Goal: Task Accomplishment & Management: Use online tool/utility

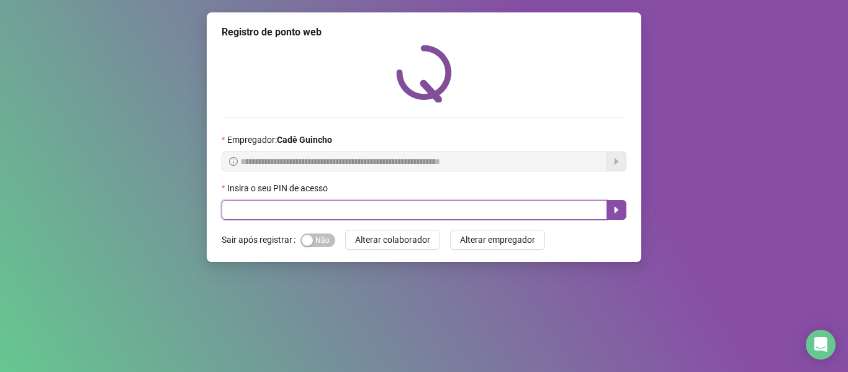
click at [245, 212] on input "text" at bounding box center [415, 210] width 386 height 20
type input "*****"
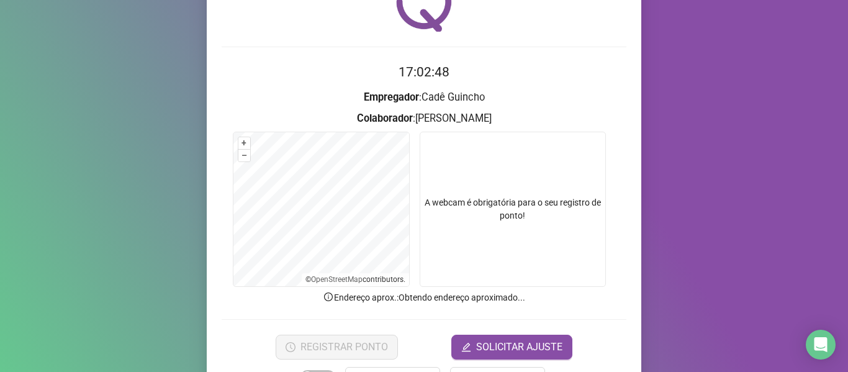
scroll to position [113, 0]
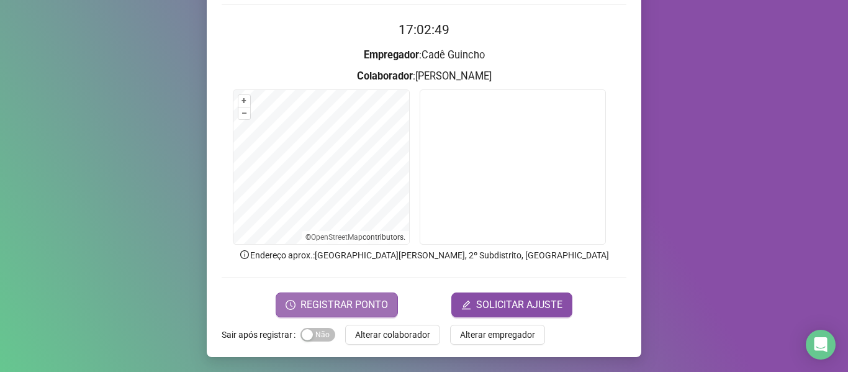
click at [316, 300] on span "REGISTRAR PONTO" at bounding box center [345, 304] width 88 height 15
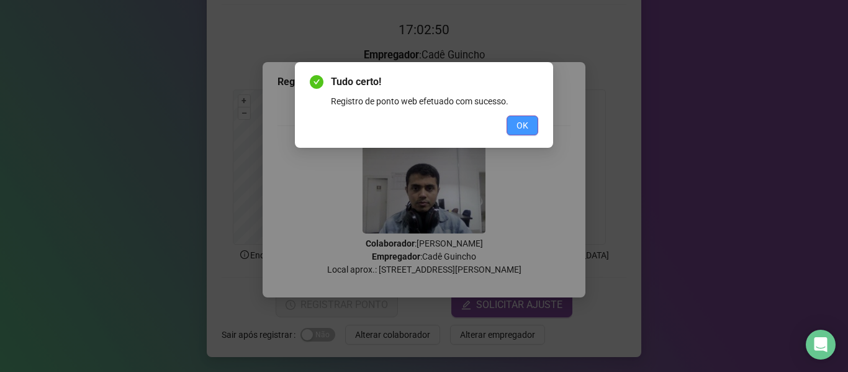
click at [519, 123] on span "OK" at bounding box center [523, 126] width 12 height 14
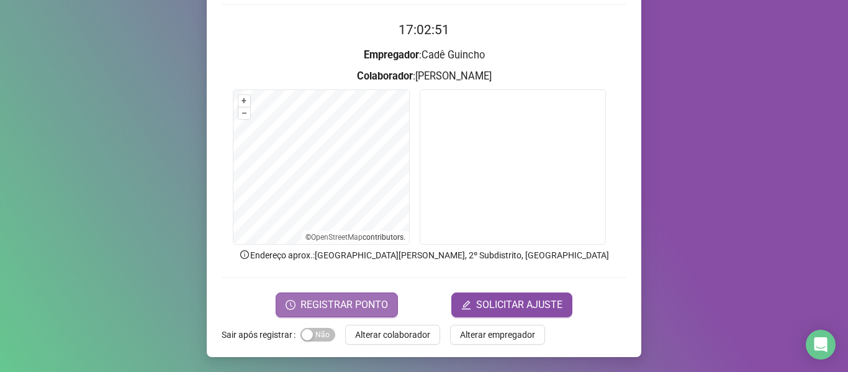
click at [351, 310] on span "REGISTRAR PONTO" at bounding box center [345, 304] width 88 height 15
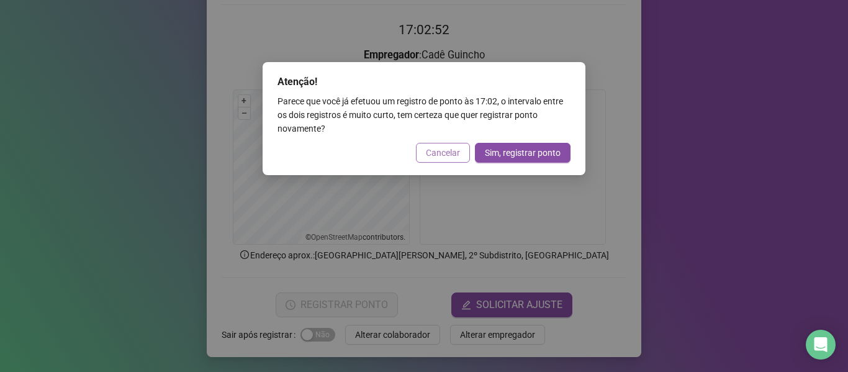
click at [455, 157] on span "Cancelar" at bounding box center [443, 153] width 34 height 14
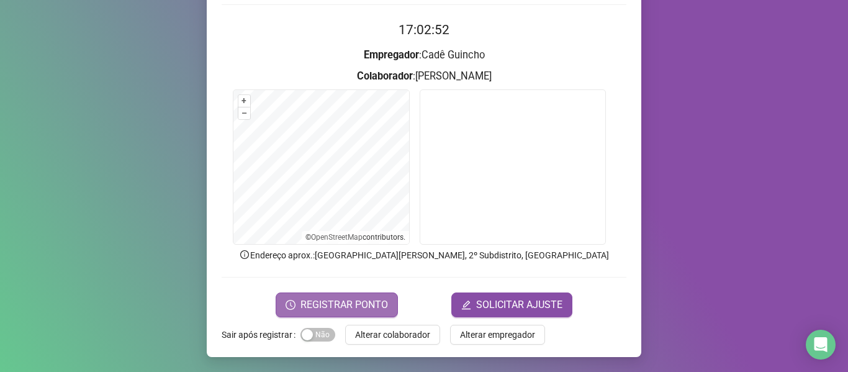
click at [343, 304] on span "REGISTRAR PONTO" at bounding box center [345, 304] width 88 height 15
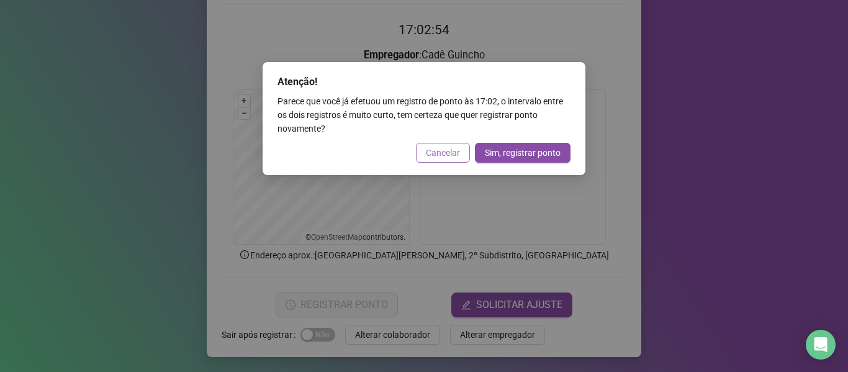
click at [448, 153] on span "Cancelar" at bounding box center [443, 153] width 34 height 14
